Goal: Task Accomplishment & Management: Manage account settings

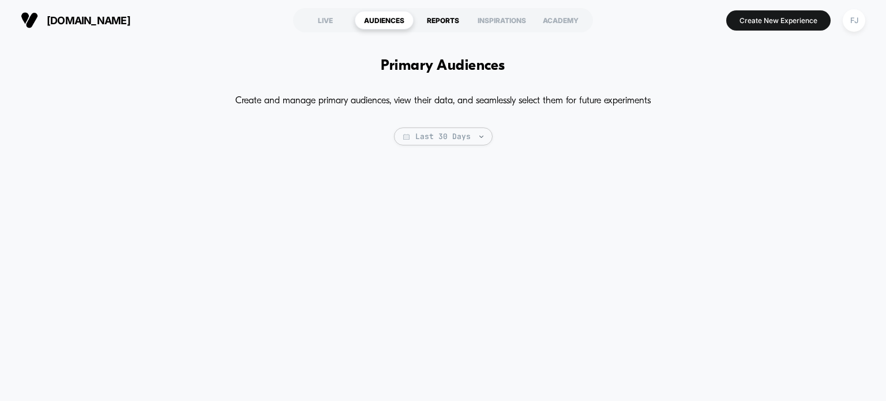
click at [448, 21] on div "REPORTS" at bounding box center [443, 20] width 59 height 18
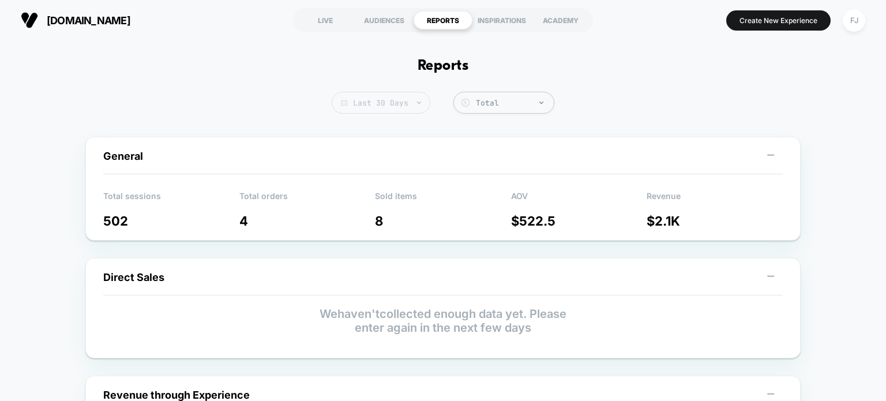
click at [417, 107] on span "Last 30 Days" at bounding box center [381, 103] width 99 height 22
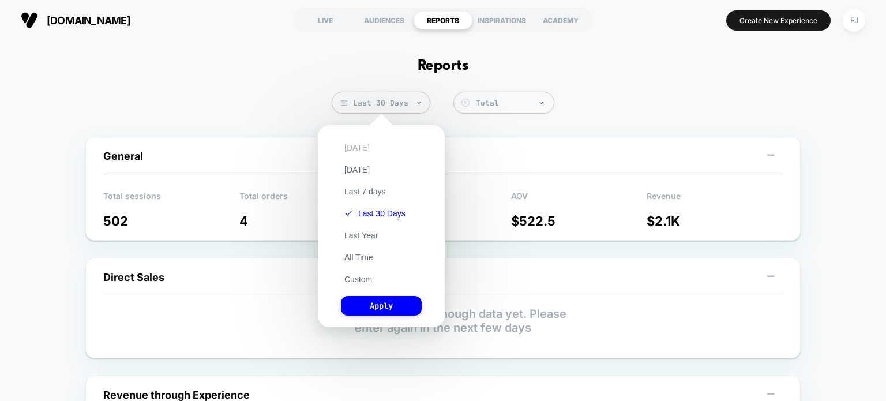
click at [363, 149] on button "[DATE]" at bounding box center [357, 148] width 32 height 10
click at [364, 309] on button "Apply" at bounding box center [381, 306] width 81 height 20
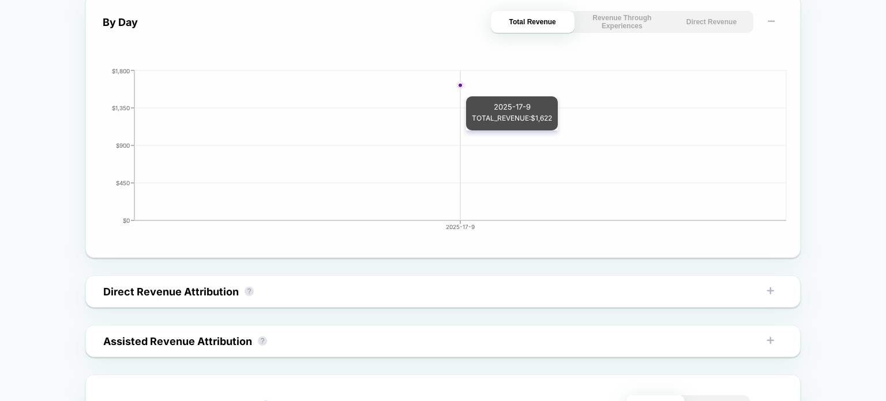
scroll to position [630, 0]
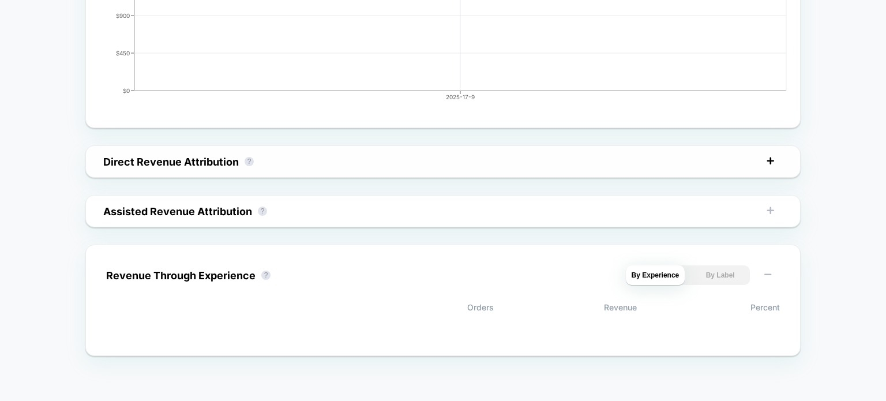
click at [769, 166] on icon at bounding box center [771, 161] width 12 height 12
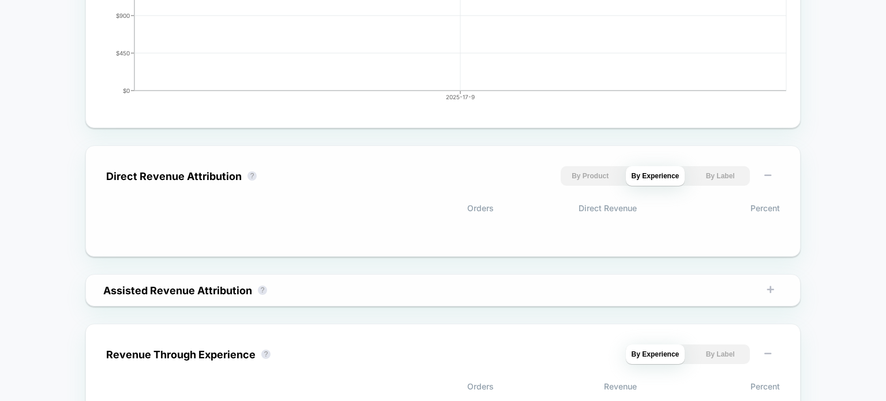
click at [773, 287] on icon at bounding box center [771, 290] width 12 height 12
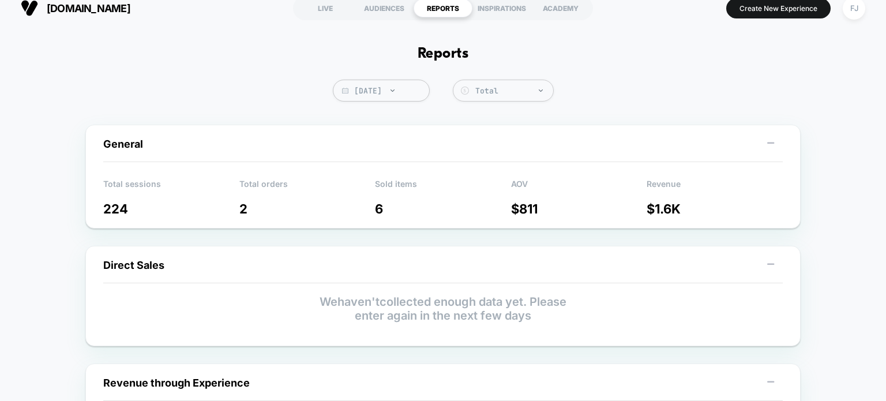
scroll to position [0, 0]
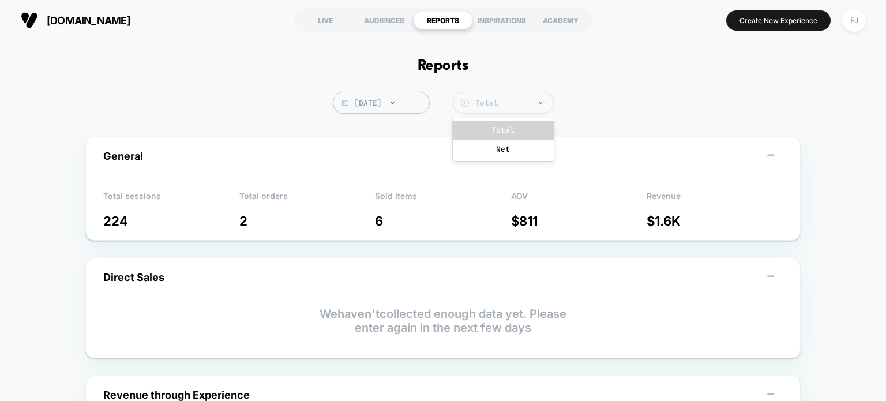
click at [527, 95] on div "Total" at bounding box center [503, 103] width 101 height 22
click at [527, 94] on div "Total" at bounding box center [503, 103] width 101 height 22
click at [865, 23] on div "FJ" at bounding box center [854, 20] width 23 height 23
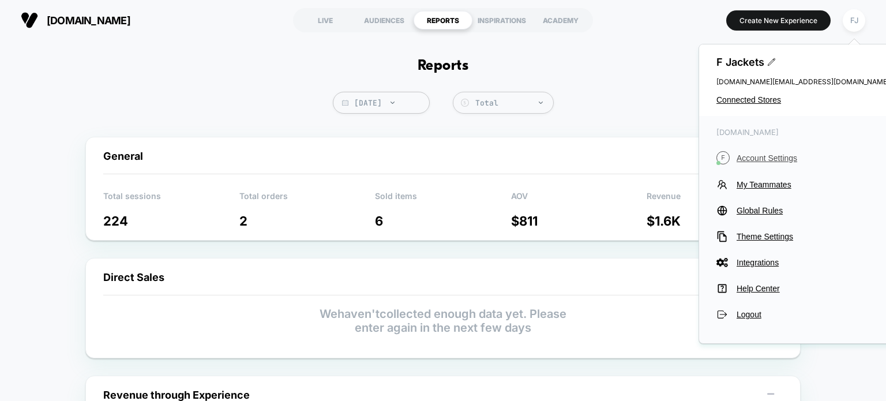
click at [760, 159] on span "Account Settings" at bounding box center [813, 158] width 153 height 9
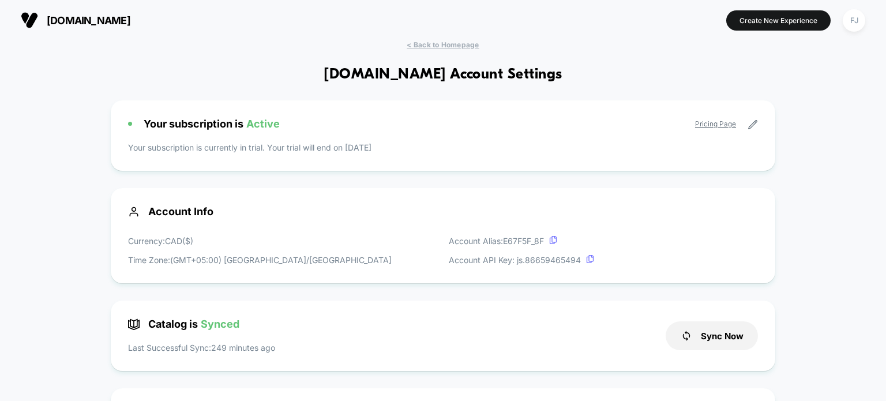
click at [712, 124] on link "Pricing Page" at bounding box center [715, 123] width 41 height 9
